Goal: Navigation & Orientation: Find specific page/section

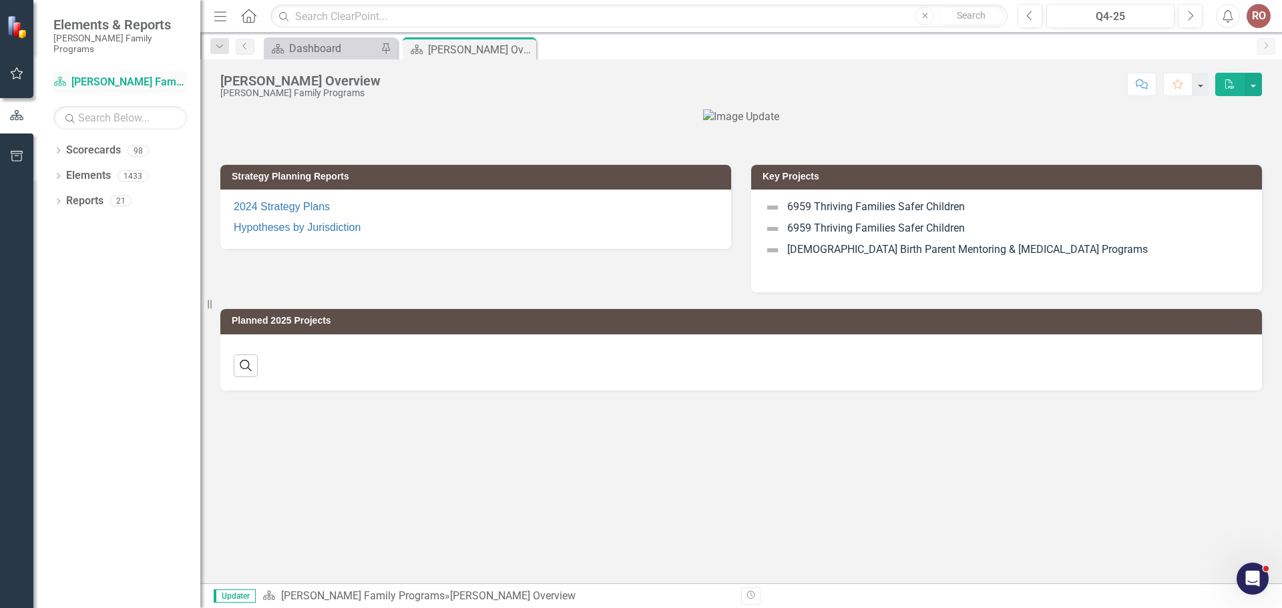
click at [85, 75] on link "Scorecard [PERSON_NAME] Family Programs" at bounding box center [120, 82] width 134 height 15
click at [75, 75] on link "Scorecard [PERSON_NAME] Family Programs" at bounding box center [120, 82] width 134 height 15
click at [114, 75] on link "Scorecard [PERSON_NAME] Family Programs" at bounding box center [120, 82] width 134 height 15
click at [59, 148] on icon "Dropdown" at bounding box center [57, 151] width 9 height 7
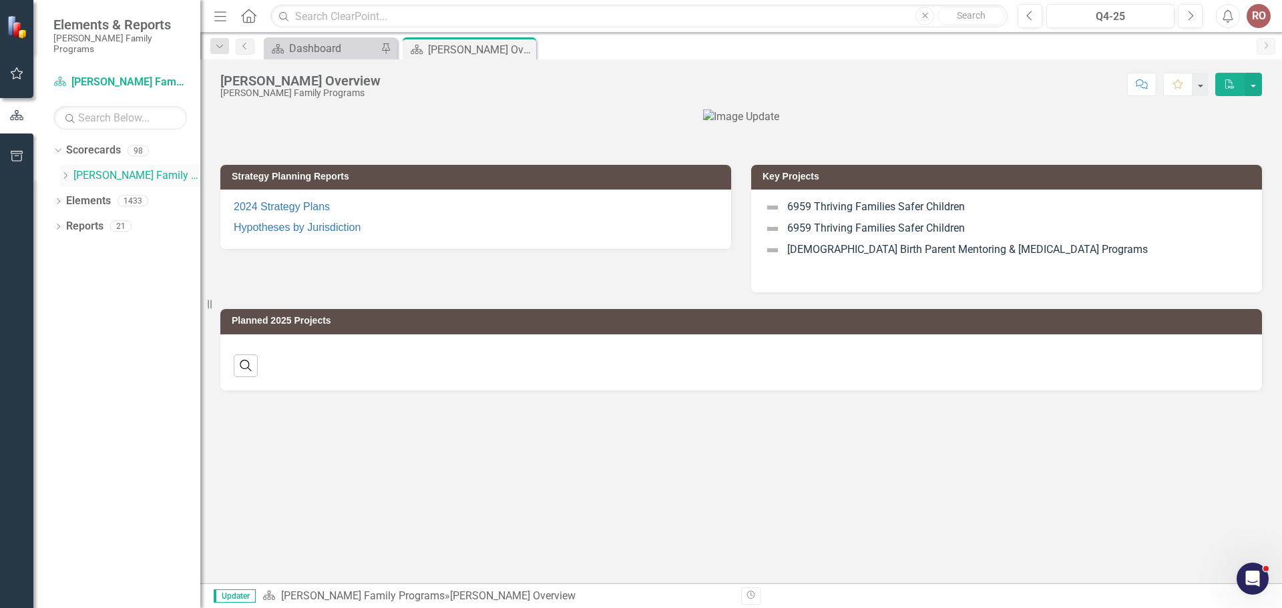
click at [85, 168] on link "[PERSON_NAME] Family Programs" at bounding box center [136, 175] width 127 height 15
click at [67, 172] on icon "Dropdown" at bounding box center [65, 176] width 10 height 8
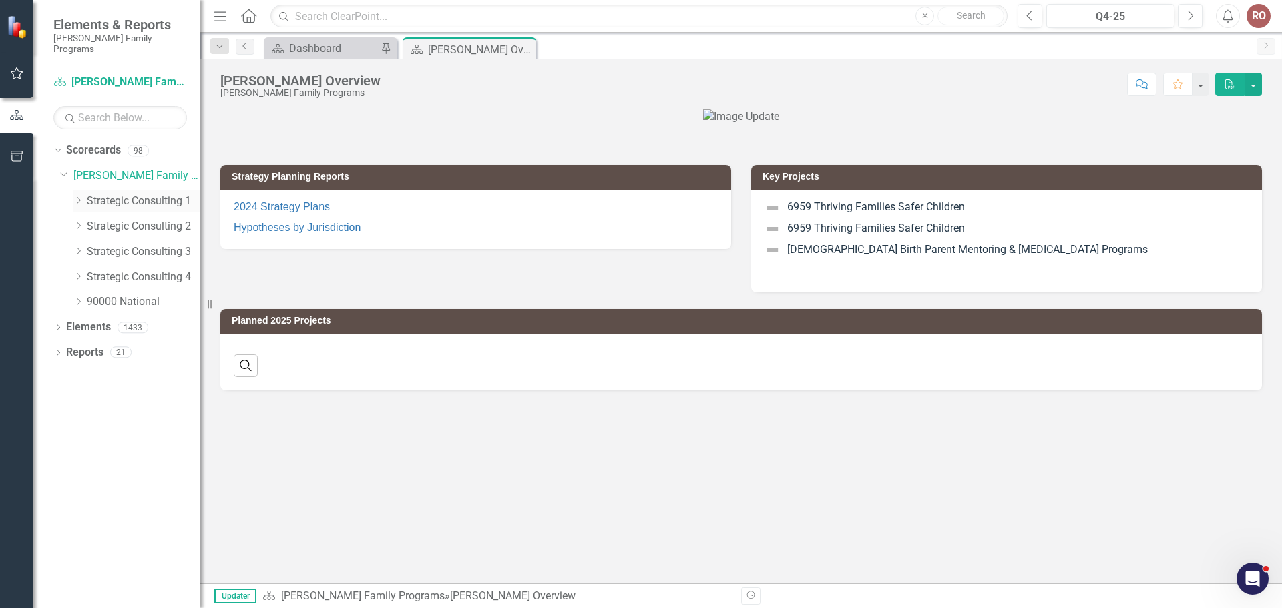
click at [132, 194] on link "Strategic Consulting 1" at bounding box center [144, 201] width 114 height 15
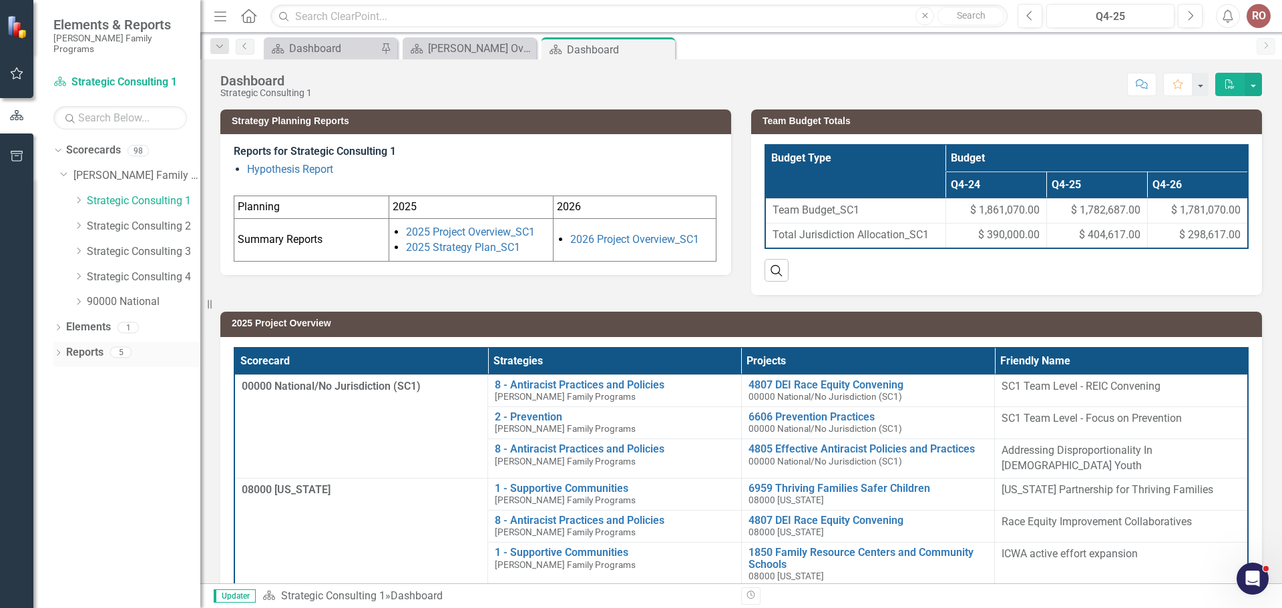
click at [85, 347] on link "Reports" at bounding box center [84, 352] width 37 height 15
click at [59, 351] on icon "Dropdown" at bounding box center [57, 354] width 9 height 7
click at [64, 447] on icon "Dropdown" at bounding box center [63, 450] width 9 height 7
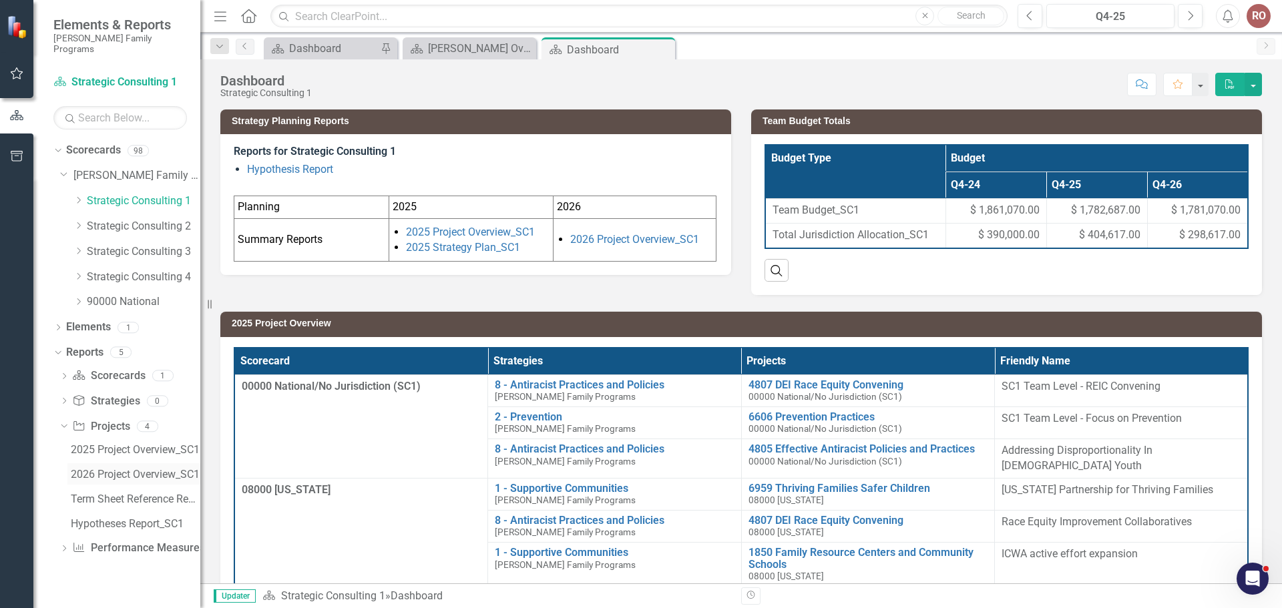
click at [117, 469] on div "2026 Project Overview_SC1" at bounding box center [136, 475] width 130 height 12
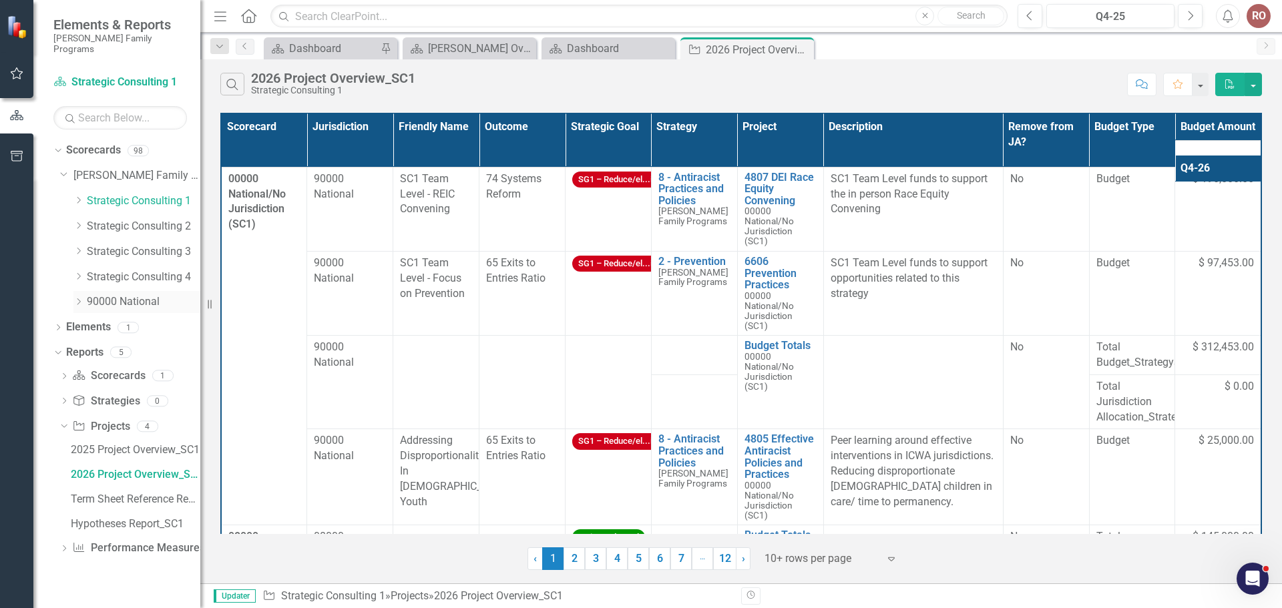
click at [80, 298] on icon "Dropdown" at bounding box center [78, 302] width 10 height 8
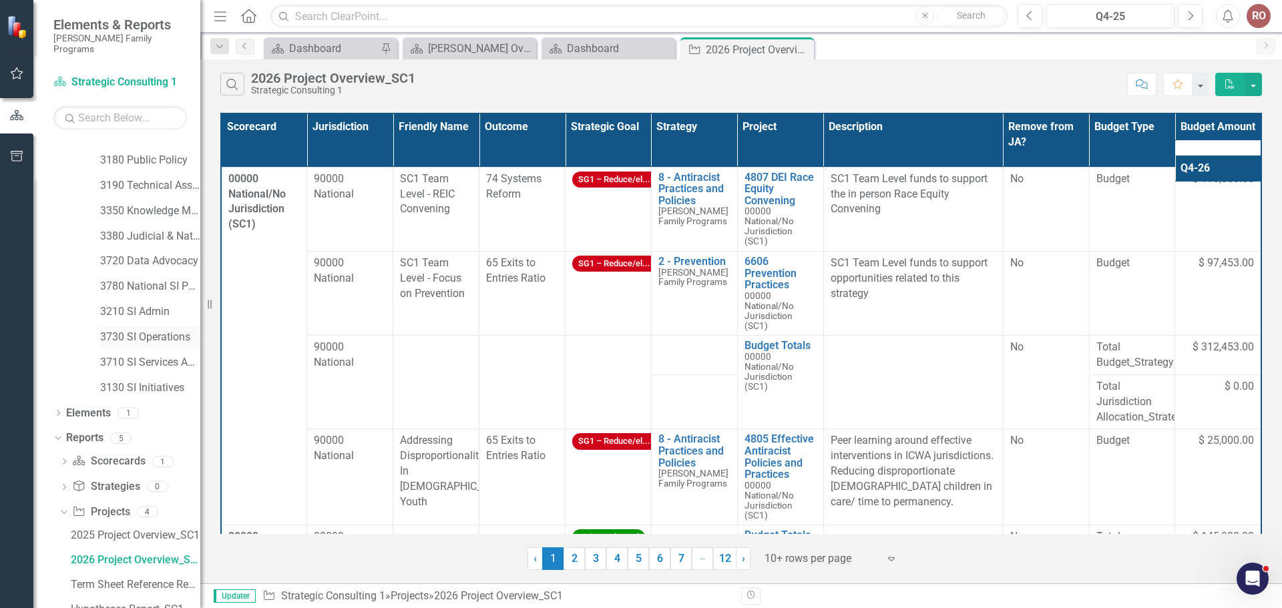
scroll to position [242, 0]
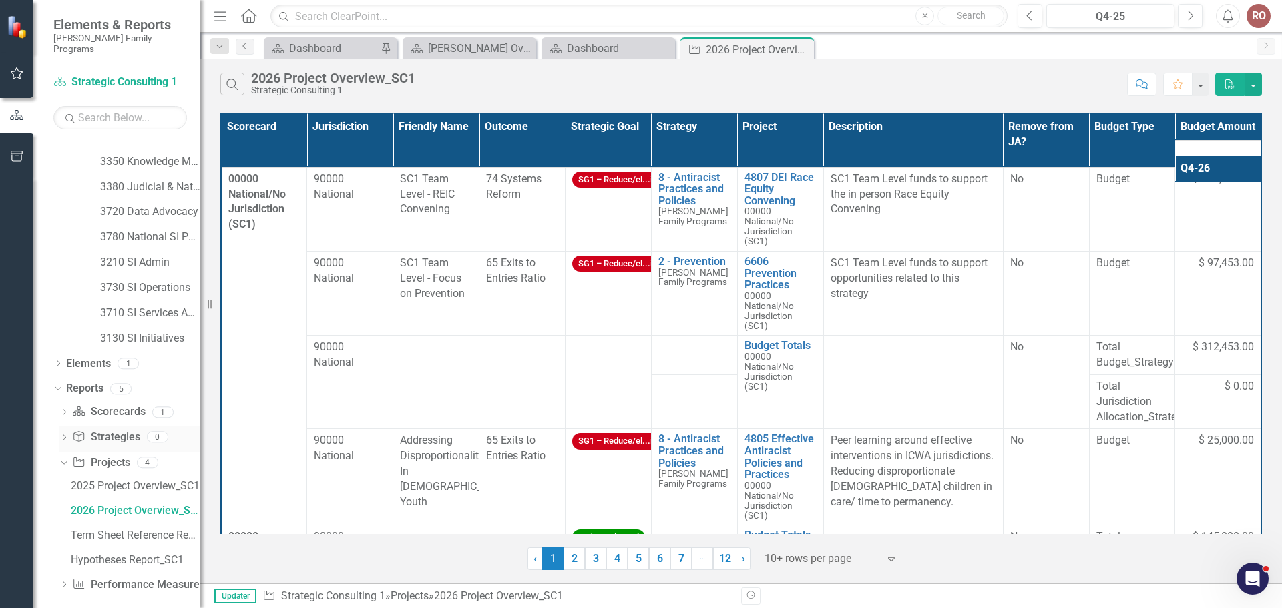
click at [65, 435] on icon "Dropdown" at bounding box center [63, 438] width 9 height 7
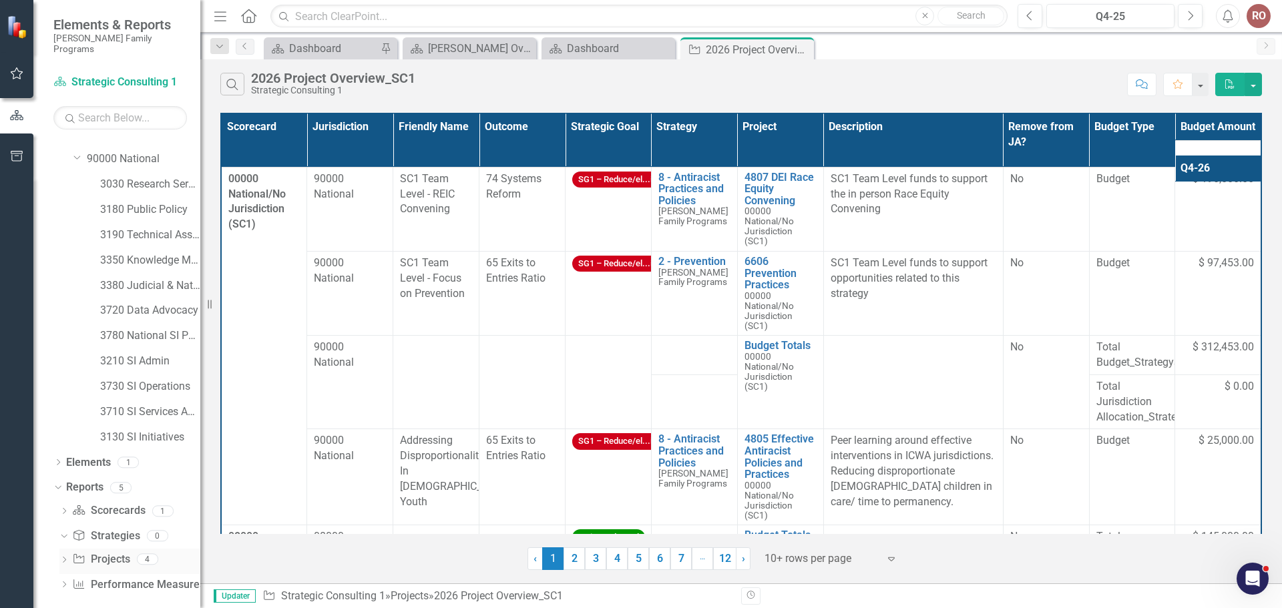
click at [60, 558] on icon "Dropdown" at bounding box center [63, 561] width 9 height 7
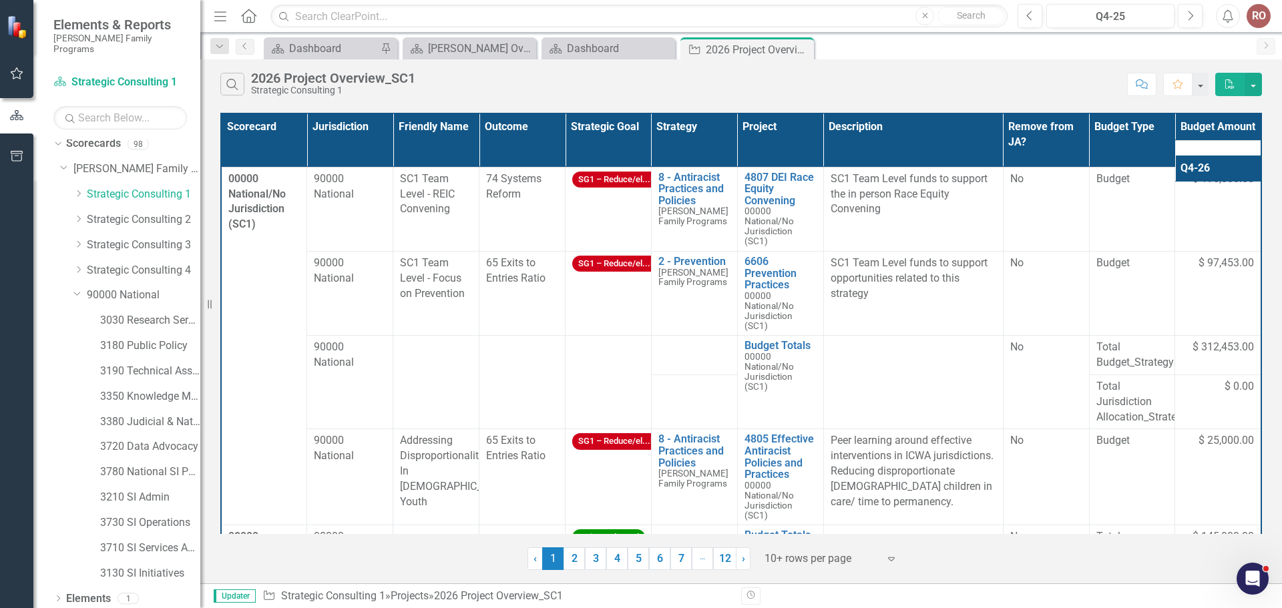
scroll to position [0, 0]
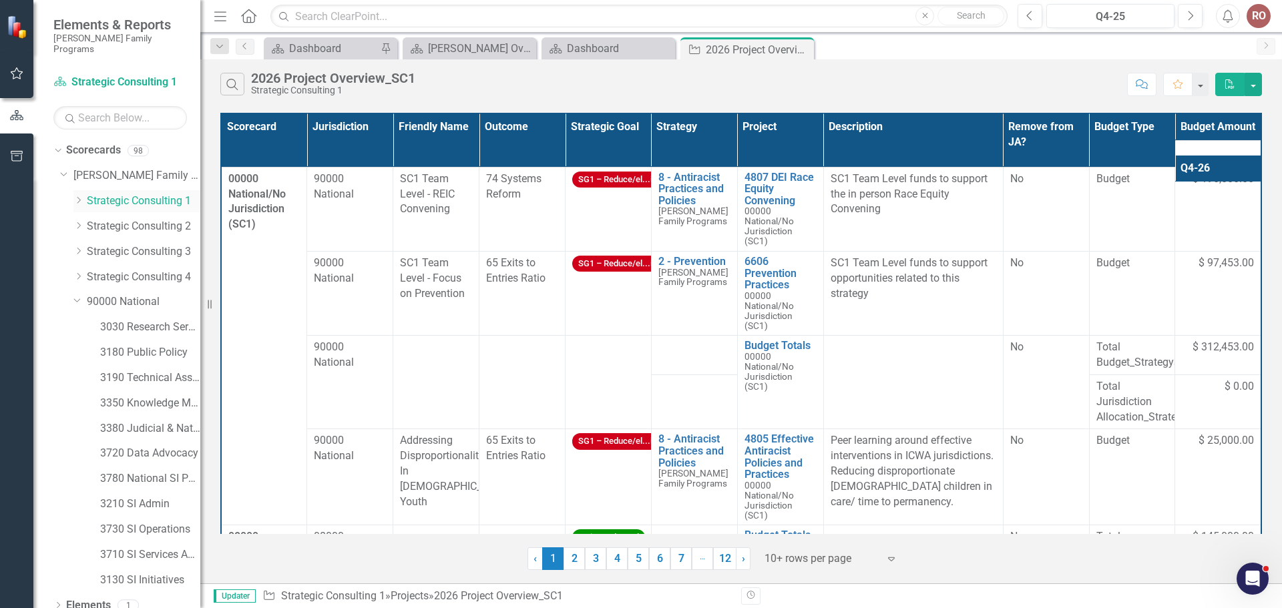
click at [77, 196] on icon "Dropdown" at bounding box center [78, 200] width 10 height 8
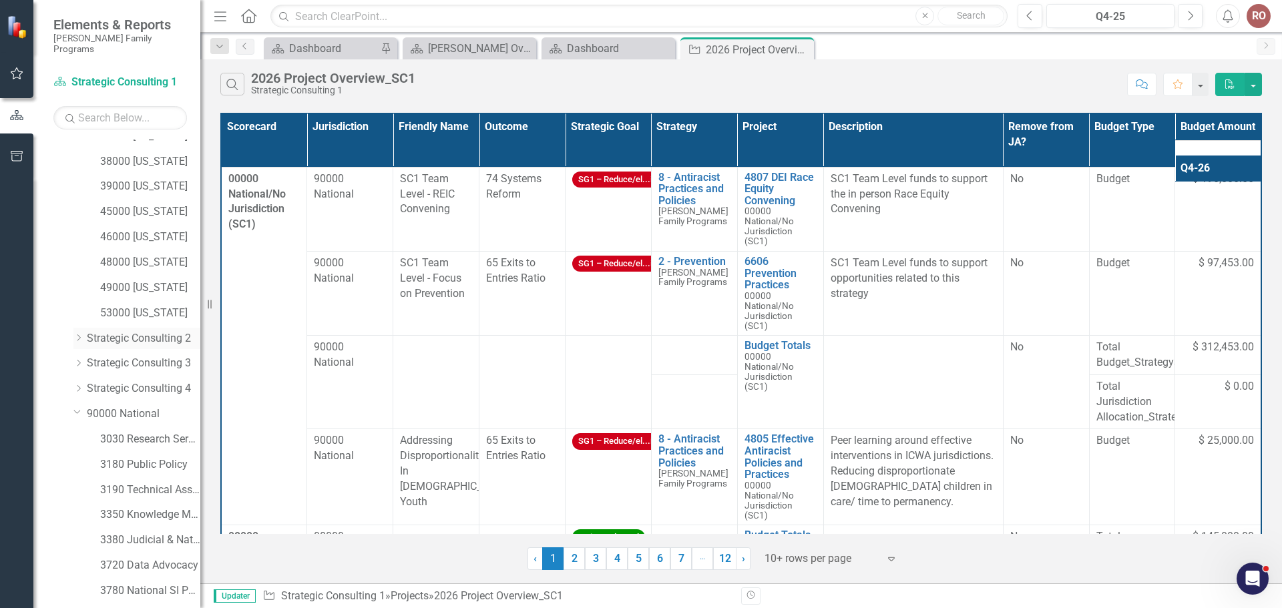
scroll to position [200, 0]
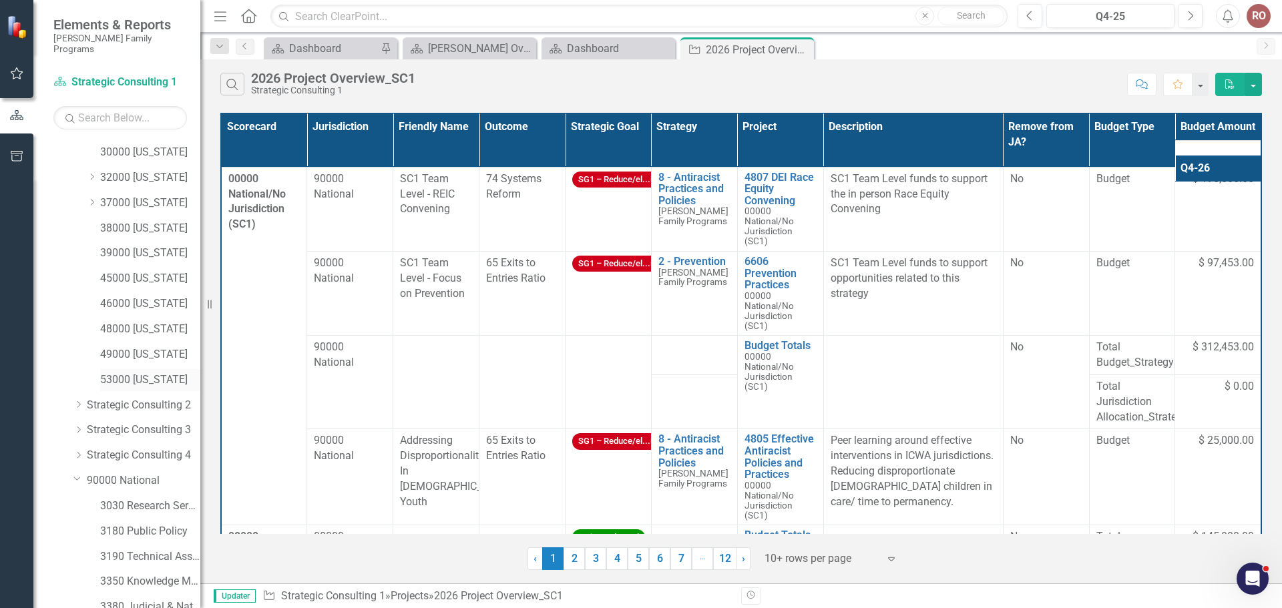
click at [138, 373] on link "53000 [US_STATE]" at bounding box center [150, 380] width 100 height 15
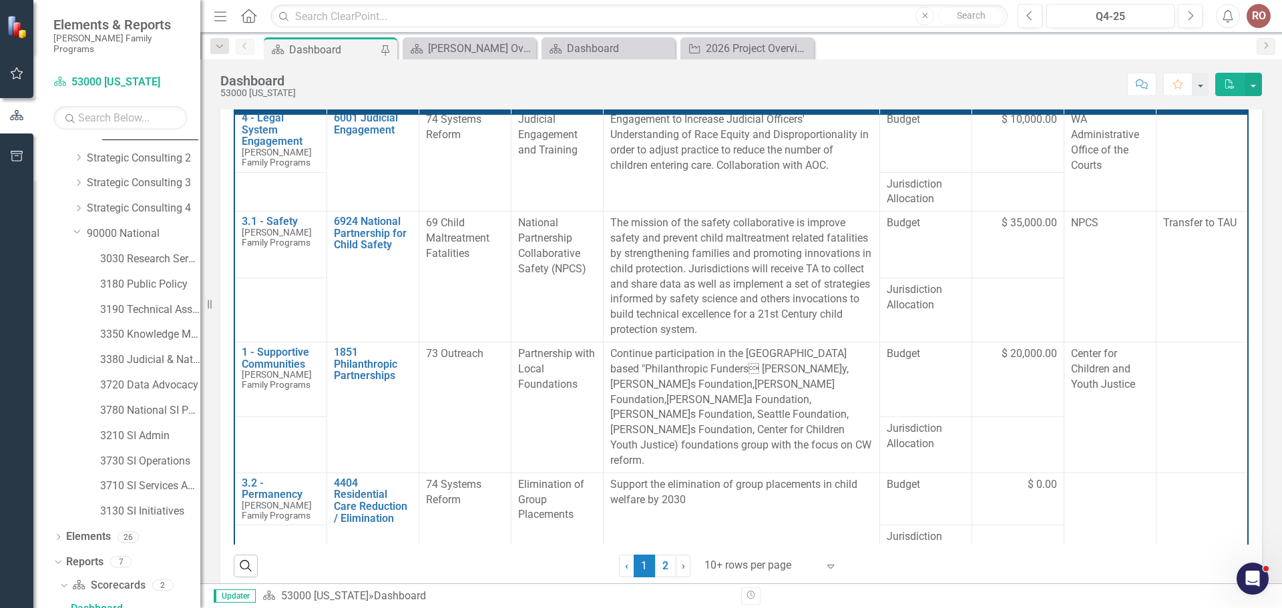
scroll to position [276, 0]
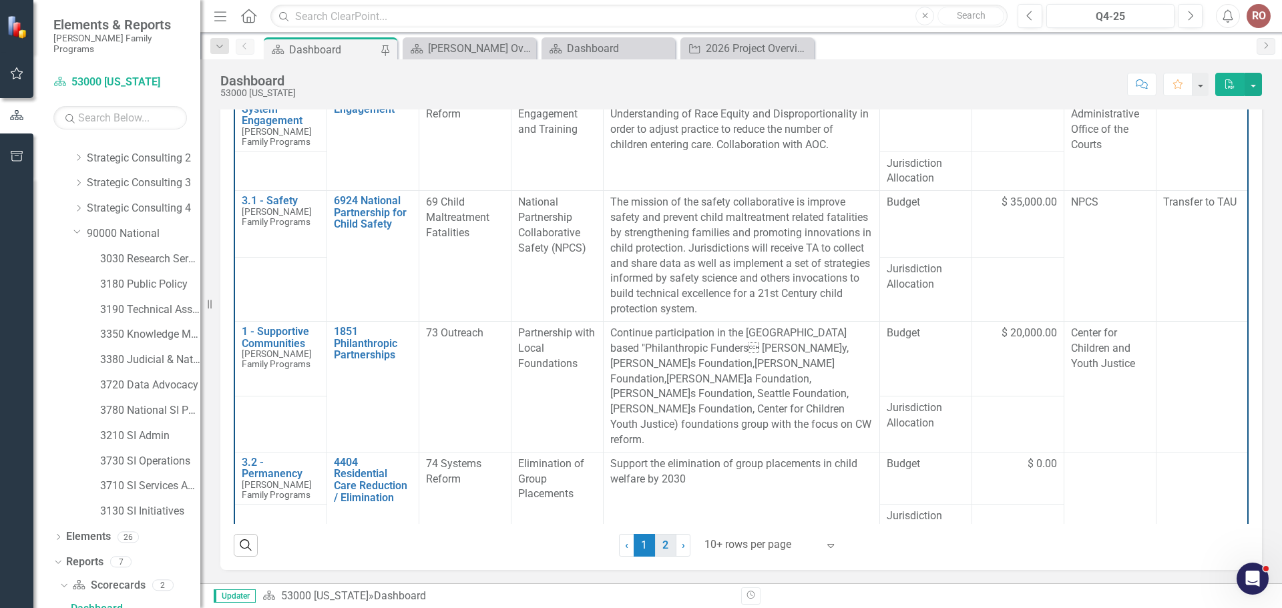
click at [670, 546] on link "2" at bounding box center [665, 545] width 21 height 23
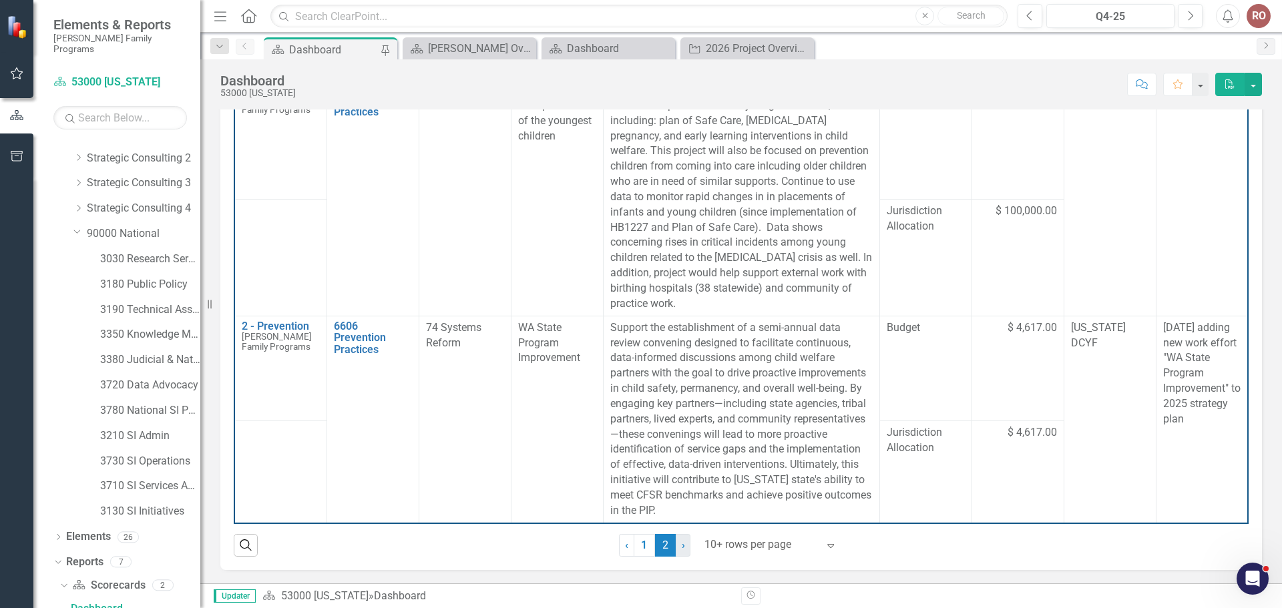
click at [676, 547] on link "› Next" at bounding box center [683, 545] width 15 height 23
click at [658, 546] on span "2 (current)" at bounding box center [665, 545] width 21 height 23
click at [638, 546] on link "1" at bounding box center [644, 545] width 21 height 23
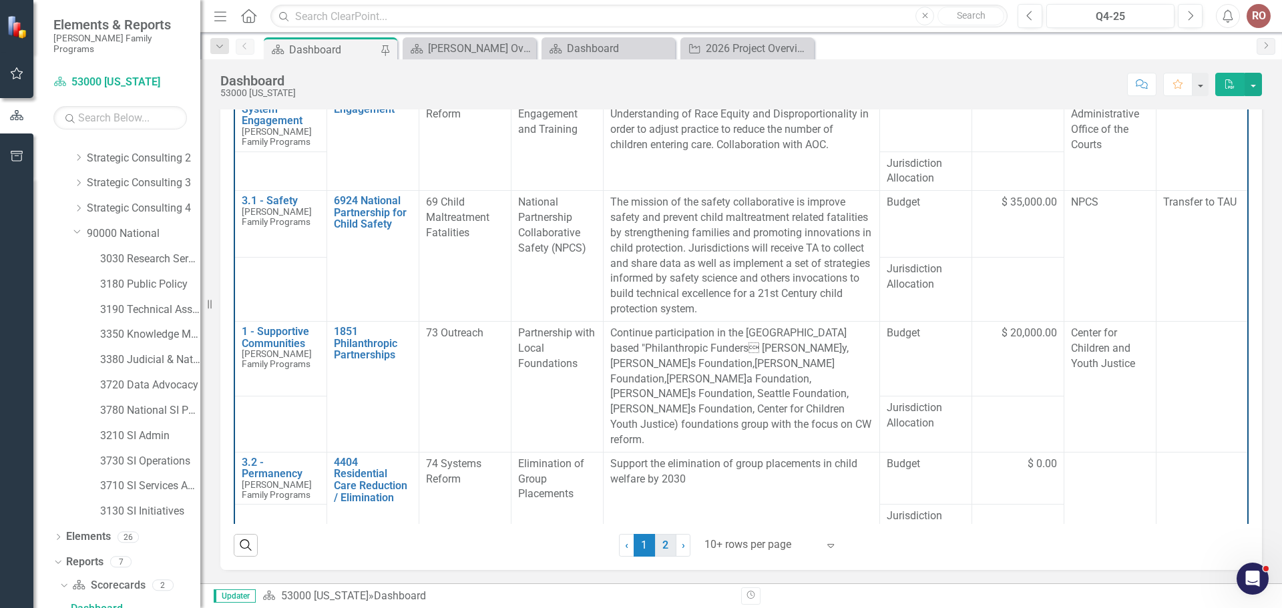
click at [658, 551] on link "2" at bounding box center [665, 545] width 21 height 23
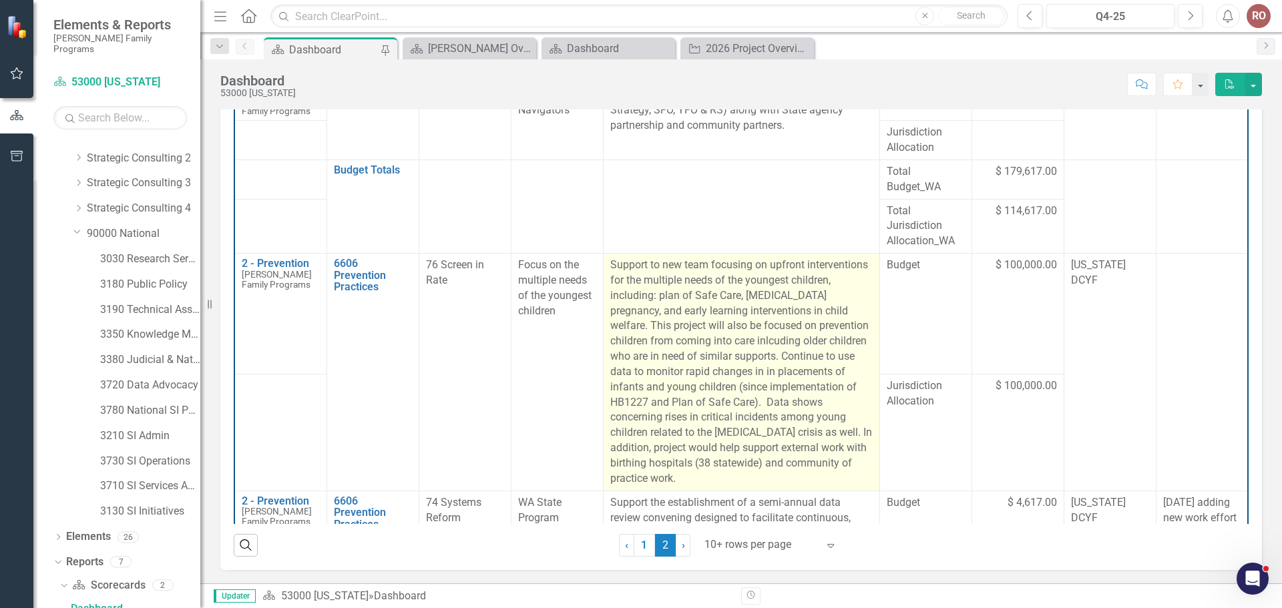
scroll to position [116, 0]
